Goal: Task Accomplishment & Management: Manage account settings

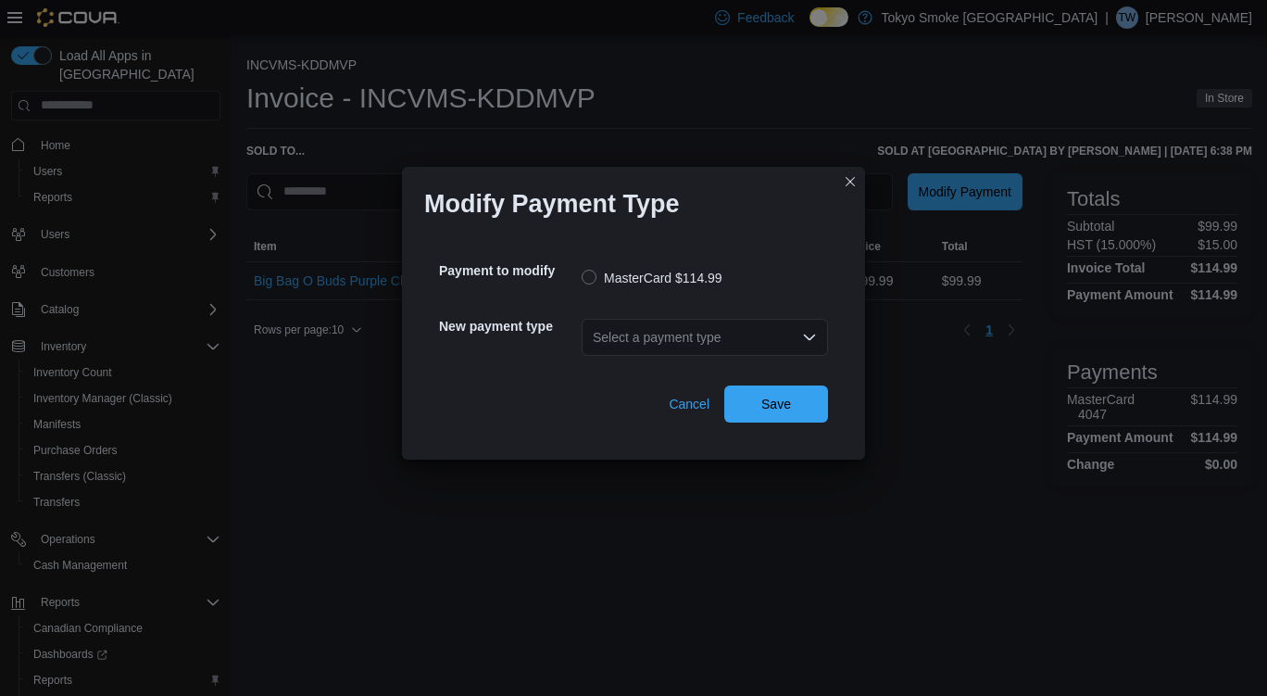
click at [658, 345] on div "Select a payment type" at bounding box center [705, 337] width 246 height 37
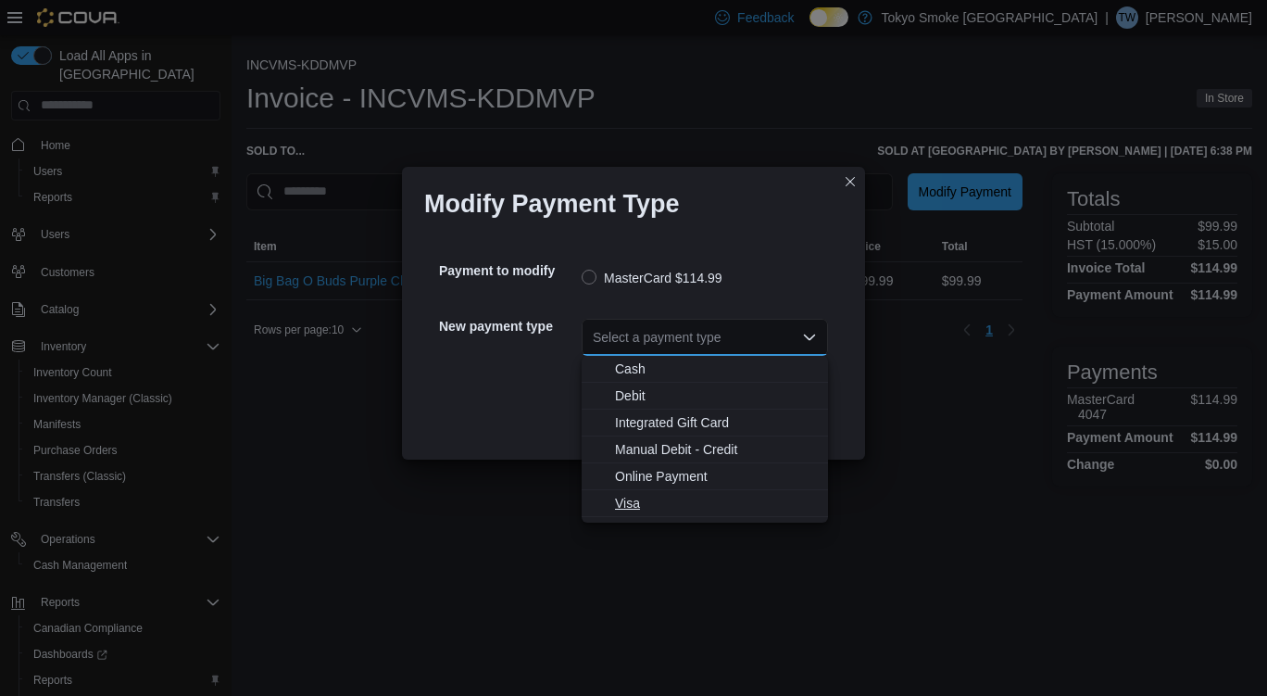
click at [669, 499] on span "Visa" at bounding box center [716, 503] width 202 height 19
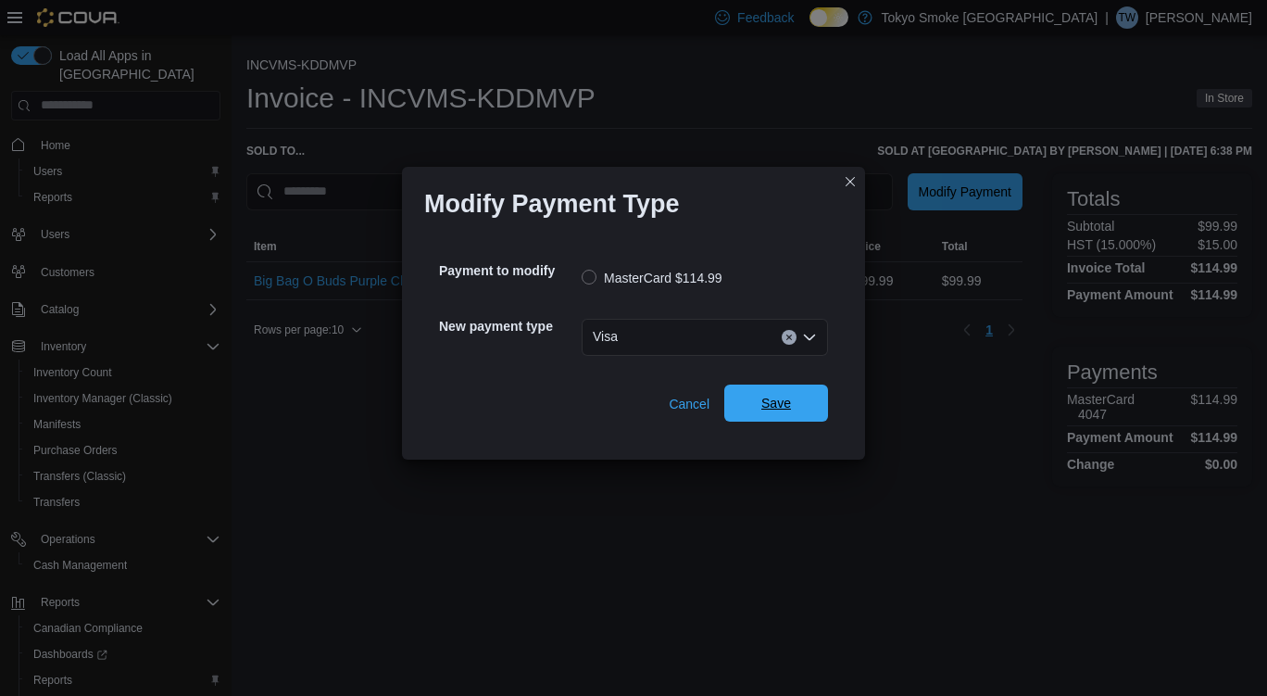
click at [781, 400] on span "Save" at bounding box center [776, 403] width 30 height 19
click at [738, 303] on div "Payment to modify Debit $37.94" at bounding box center [633, 276] width 389 height 56
click at [685, 359] on div "Select a payment type" at bounding box center [705, 336] width 246 height 59
click at [684, 352] on div "Select a payment type" at bounding box center [705, 337] width 246 height 37
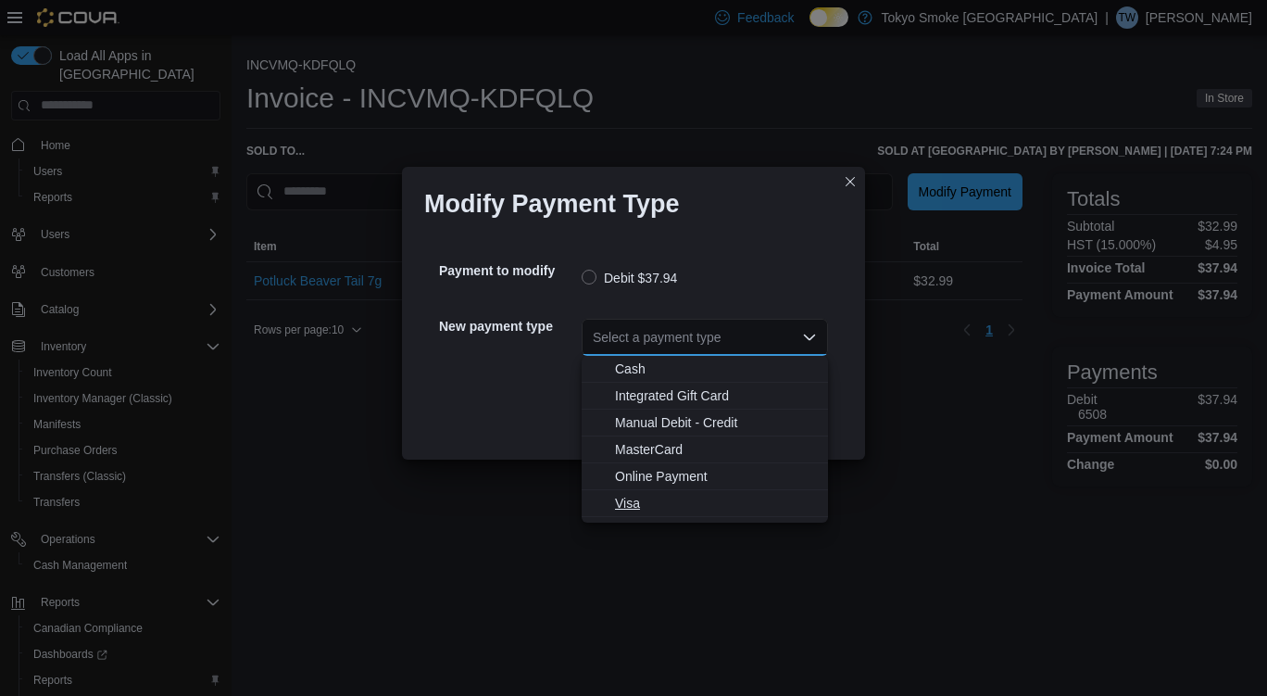
click at [647, 500] on span "Visa" at bounding box center [716, 503] width 202 height 19
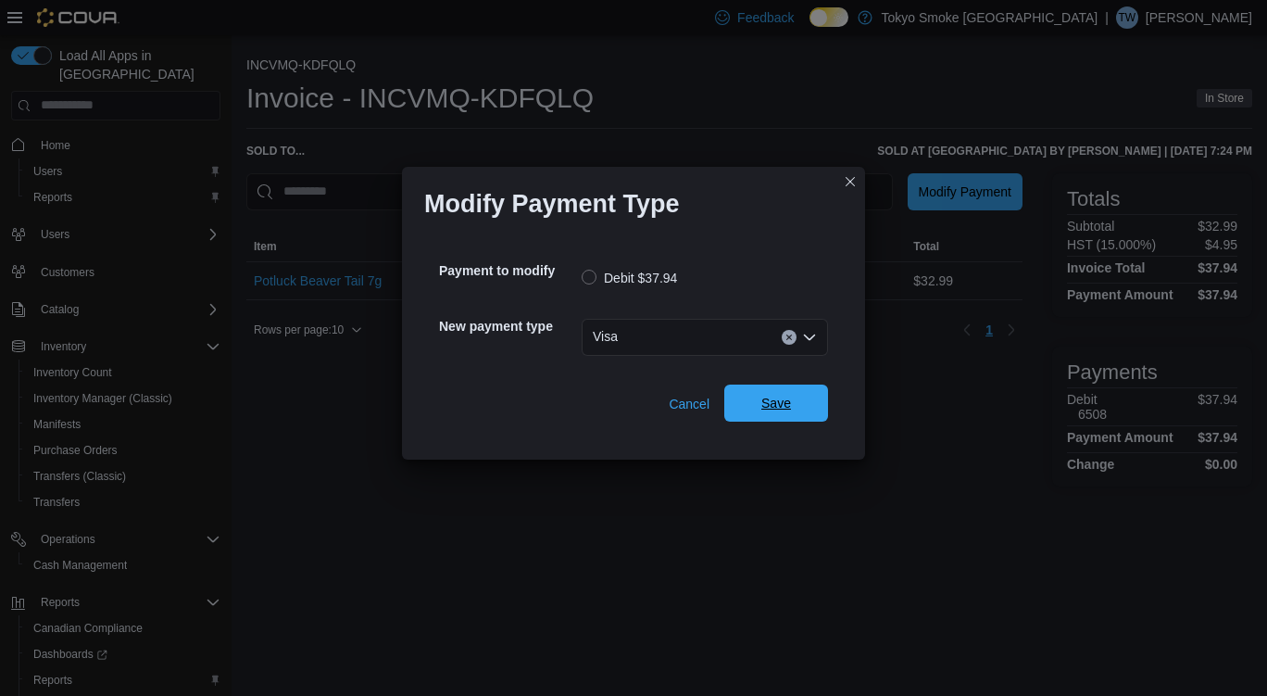
click at [776, 398] on span "Save" at bounding box center [776, 403] width 30 height 19
